Goal: Find specific page/section: Find specific page/section

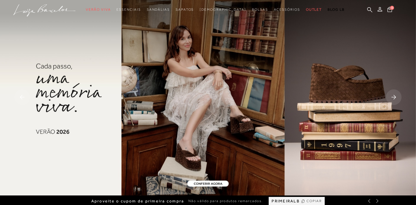
click at [399, 99] on rect at bounding box center [394, 97] width 16 height 16
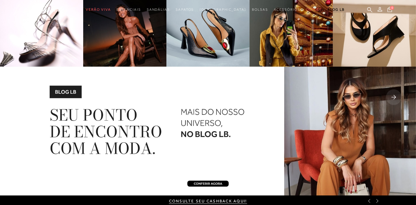
click at [398, 99] on rect at bounding box center [394, 97] width 16 height 16
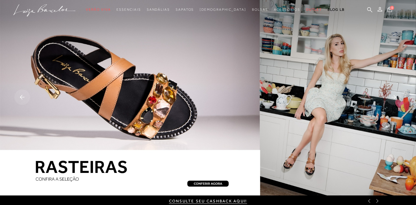
click at [398, 99] on rect at bounding box center [394, 97] width 16 height 16
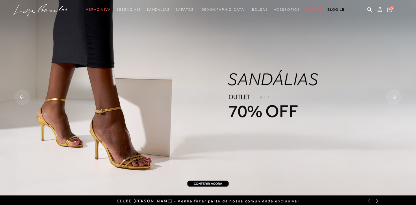
click at [398, 99] on rect at bounding box center [394, 97] width 16 height 16
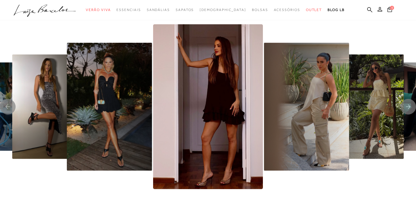
scroll to position [1153, 0]
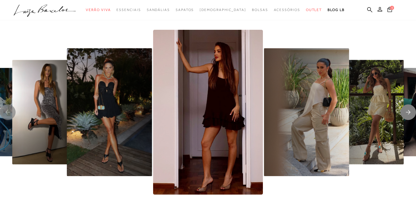
click at [407, 114] on rect "Next slide" at bounding box center [408, 112] width 16 height 16
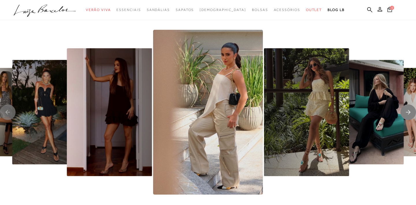
click at [407, 114] on rect "Next slide" at bounding box center [408, 112] width 16 height 16
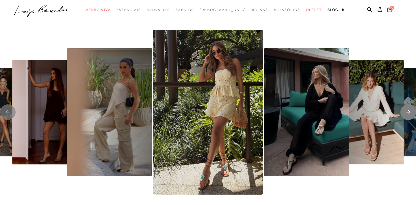
click at [407, 114] on rect "Next slide" at bounding box center [408, 112] width 16 height 16
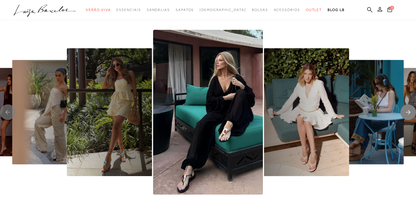
click at [407, 114] on rect "Next slide" at bounding box center [408, 112] width 16 height 16
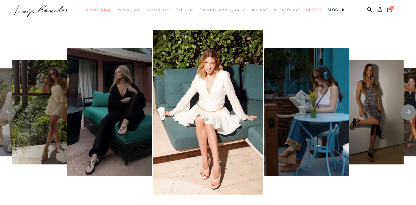
click at [407, 114] on rect "Next slide" at bounding box center [408, 112] width 16 height 16
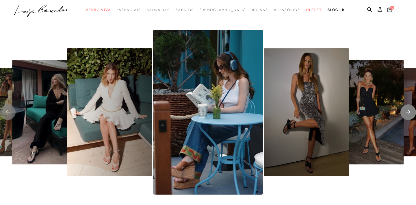
click at [407, 114] on rect "Next slide" at bounding box center [408, 112] width 16 height 16
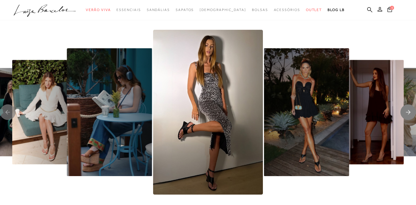
click at [407, 114] on rect "Next slide" at bounding box center [408, 112] width 16 height 16
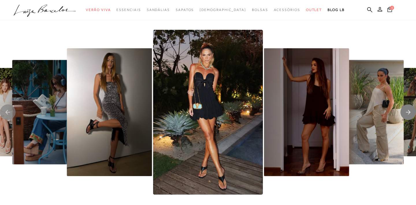
click at [407, 114] on rect "Next slide" at bounding box center [408, 112] width 16 height 16
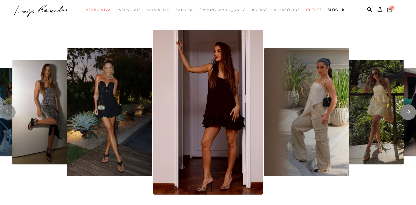
click at [407, 114] on rect "Next slide" at bounding box center [408, 112] width 16 height 16
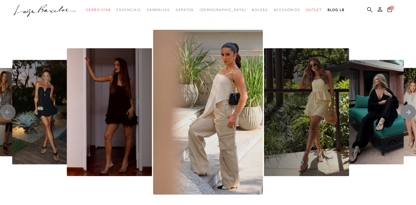
click at [407, 114] on rect "Next slide" at bounding box center [408, 112] width 16 height 16
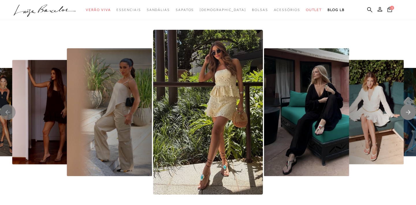
click at [407, 114] on rect "Next slide" at bounding box center [408, 112] width 16 height 16
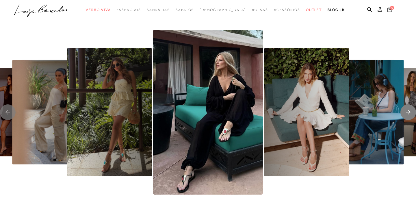
click at [407, 114] on rect "Next slide" at bounding box center [408, 112] width 16 height 16
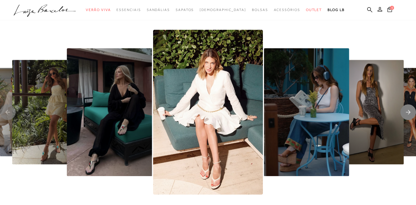
click at [407, 114] on rect "Next slide" at bounding box center [408, 112] width 16 height 16
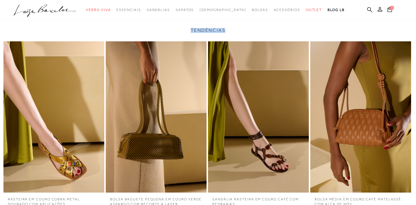
scroll to position [1351, 0]
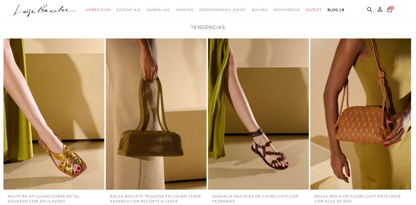
click at [243, 31] on div "TENDÊNCIAS RASTEIRA EM COURO COBRA METAL DOURADO COM APLICAÇÕES BOLSA BAGUETE P…" at bounding box center [208, 118] width 416 height 186
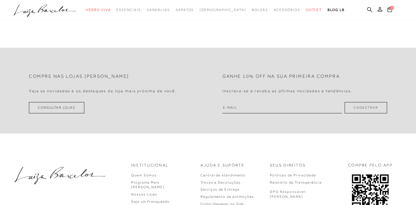
scroll to position [1649, 0]
click at [85, 75] on h2 "Compre nas lojas [PERSON_NAME]" at bounding box center [79, 74] width 100 height 5
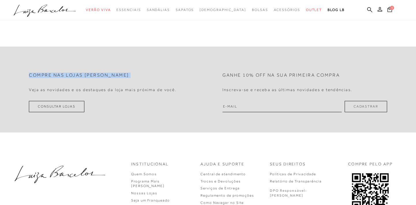
click at [85, 75] on h2 "Compre nas lojas [PERSON_NAME]" at bounding box center [79, 74] width 100 height 5
click at [85, 73] on h2 "Compre nas lojas [PERSON_NAME]" at bounding box center [79, 74] width 100 height 5
click at [85, 72] on h2 "Compre nas lojas [PERSON_NAME]" at bounding box center [79, 74] width 100 height 5
click at [85, 72] on div "Compre nas lojas [PERSON_NAME] as novidades e os destaques da loja mais próxima…" at bounding box center [111, 81] width 165 height 28
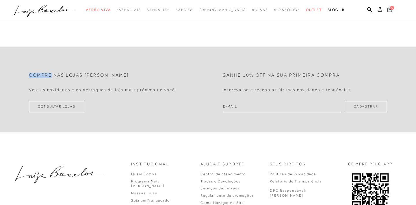
click at [85, 72] on div "Compre nas lojas [PERSON_NAME] as novidades e os destaques da loja mais próxima…" at bounding box center [111, 81] width 165 height 28
click at [86, 75] on h2 "Compre nas lojas [PERSON_NAME]" at bounding box center [79, 74] width 100 height 5
click at [87, 75] on h2 "Compre nas lojas [PERSON_NAME]" at bounding box center [79, 74] width 100 height 5
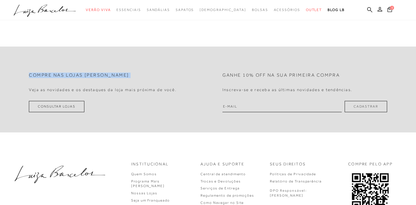
click at [87, 75] on h2 "Compre nas lojas [PERSON_NAME]" at bounding box center [79, 74] width 100 height 5
click at [91, 91] on h4 "Veja as novidades e os destaques da loja mais próxima de você." at bounding box center [103, 89] width 148 height 5
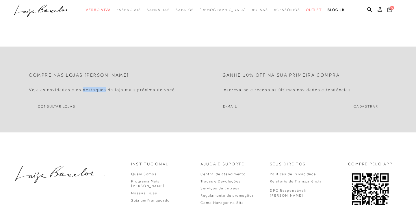
click at [90, 91] on h4 "Veja as novidades e os destaques da loja mais próxima de você." at bounding box center [103, 89] width 148 height 5
click at [144, 128] on div "Compre nas lojas [PERSON_NAME] as novidades e os destaques da loja mais próxima…" at bounding box center [208, 89] width 416 height 86
click at [128, 90] on h4 "Veja as novidades e os destaques da loja mais próxima de você." at bounding box center [103, 89] width 148 height 5
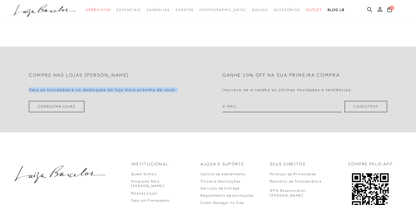
click at [128, 90] on h4 "Veja as novidades e os destaques da loja mais próxima de você." at bounding box center [103, 89] width 148 height 5
